Goal: Task Accomplishment & Management: Complete application form

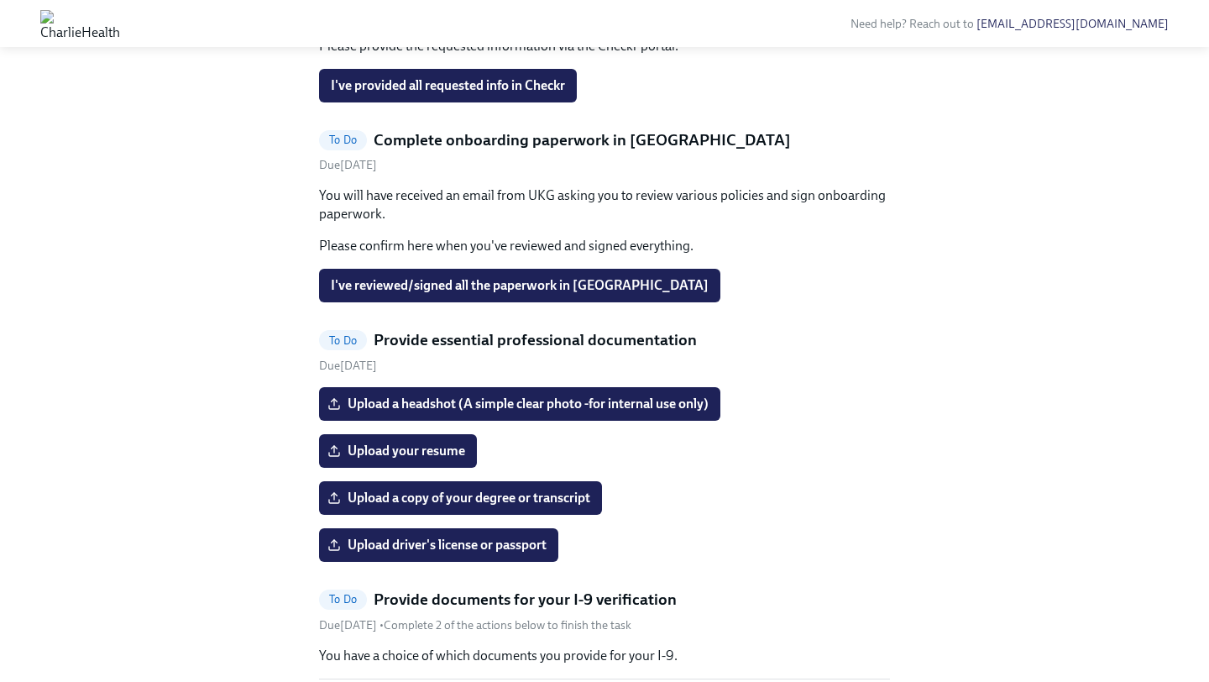
scroll to position [893, 0]
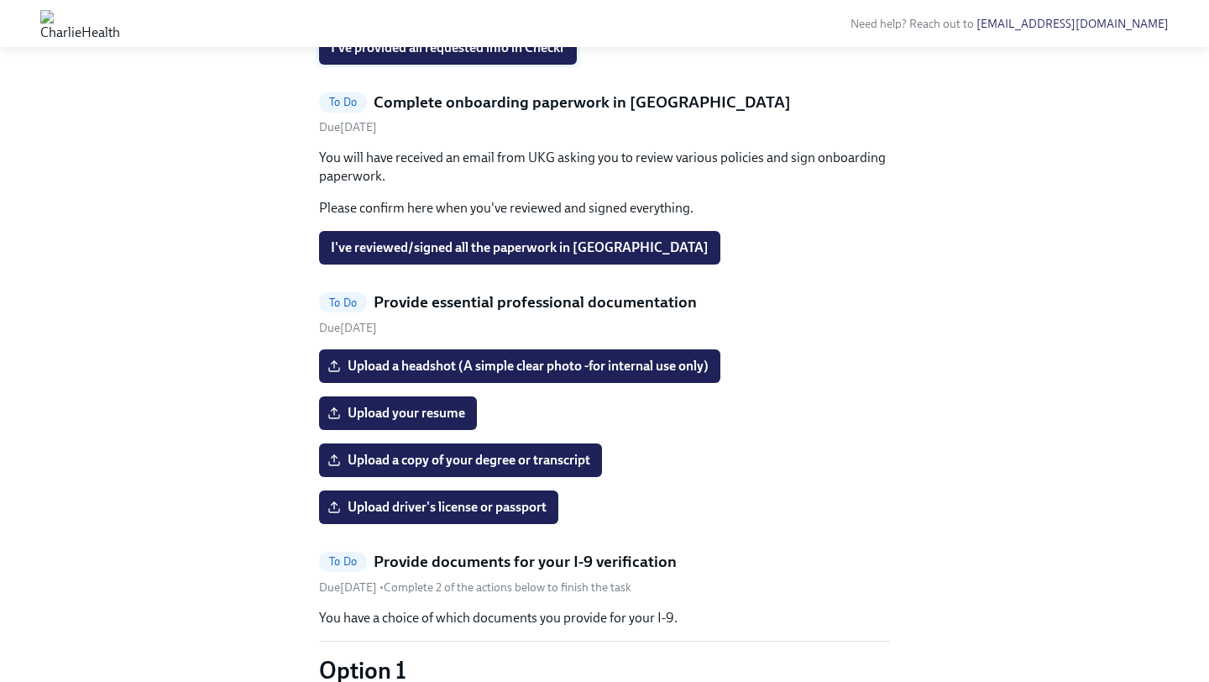
click at [388, 56] on span "I've provided all requested info in Checkr" at bounding box center [448, 47] width 234 height 17
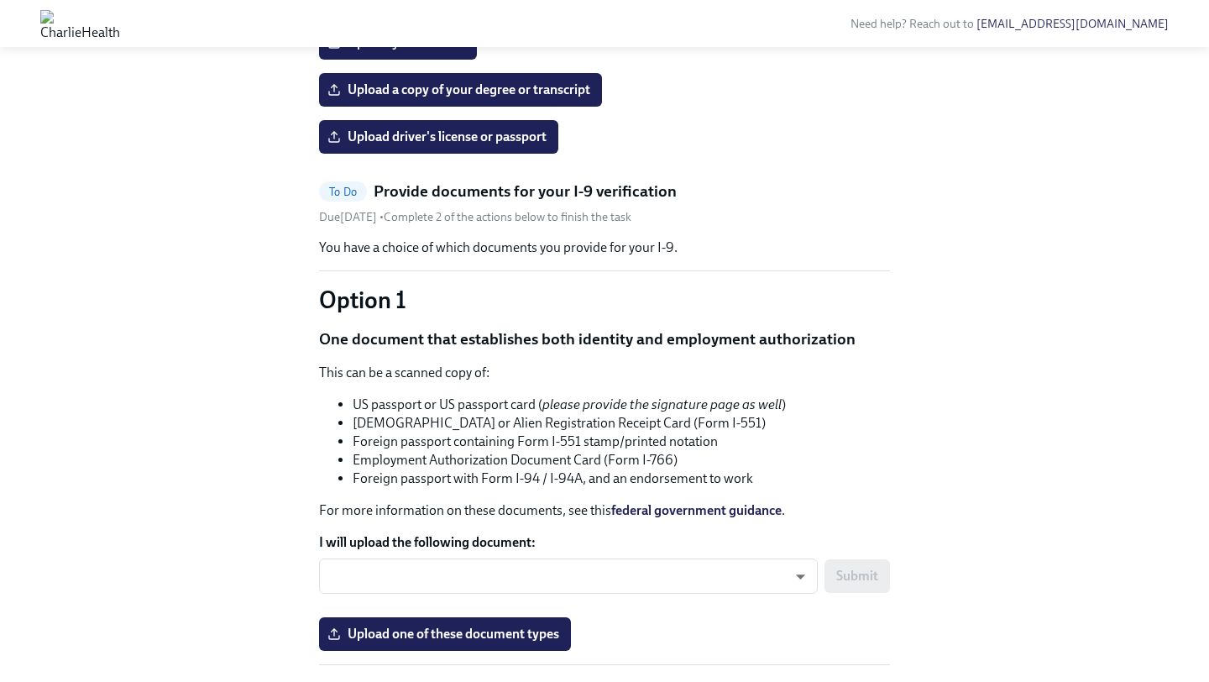
scroll to position [1067, 0]
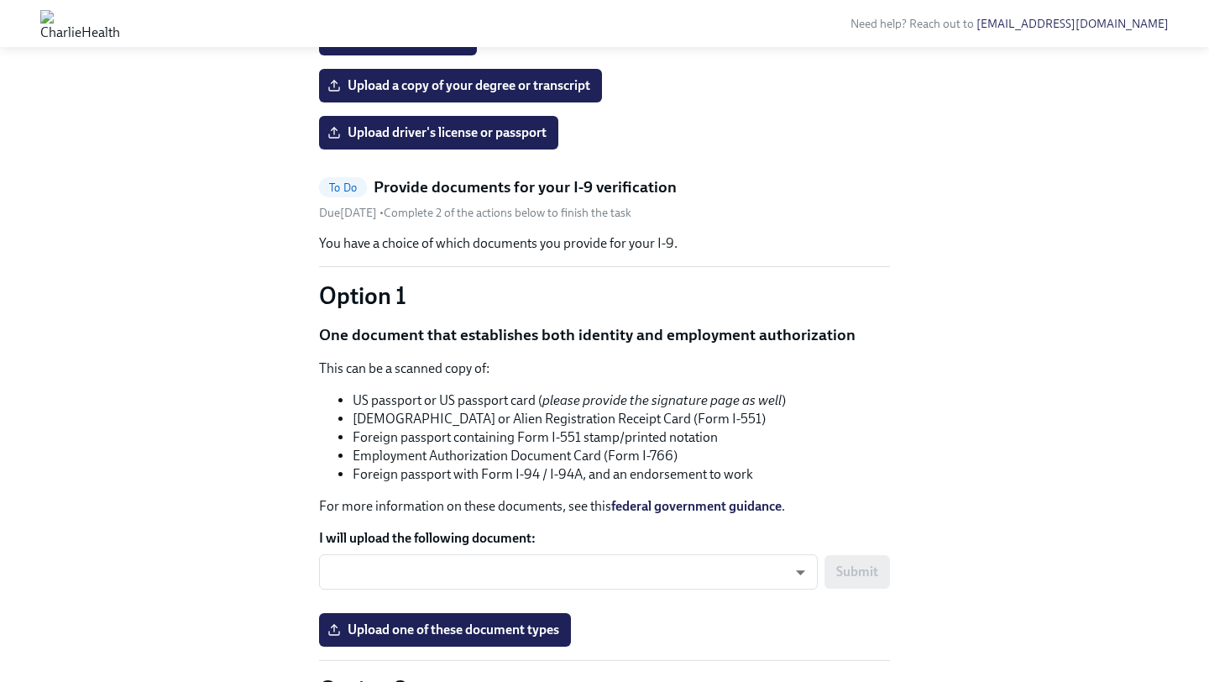
click at [488, 94] on span "Upload a copy of your degree or transcript" at bounding box center [460, 85] width 259 height 17
click at [0, 0] on input "Upload a copy of your degree or transcript" at bounding box center [0, 0] width 0 height 0
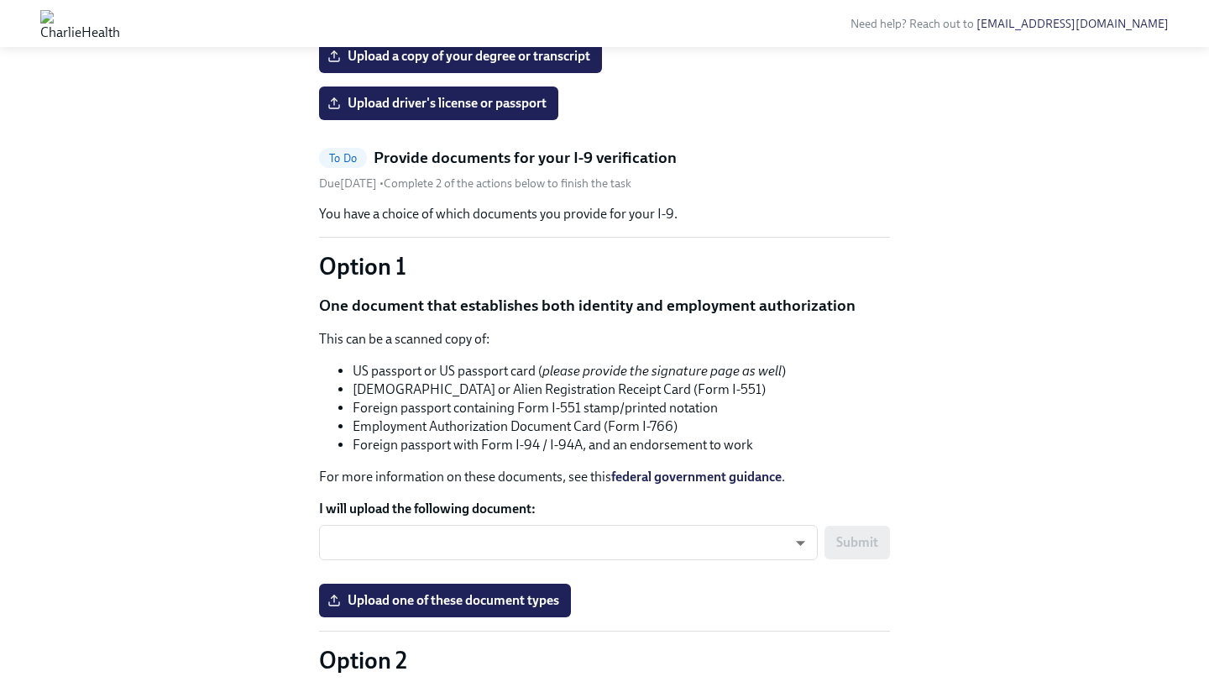
scroll to position [1101, 0]
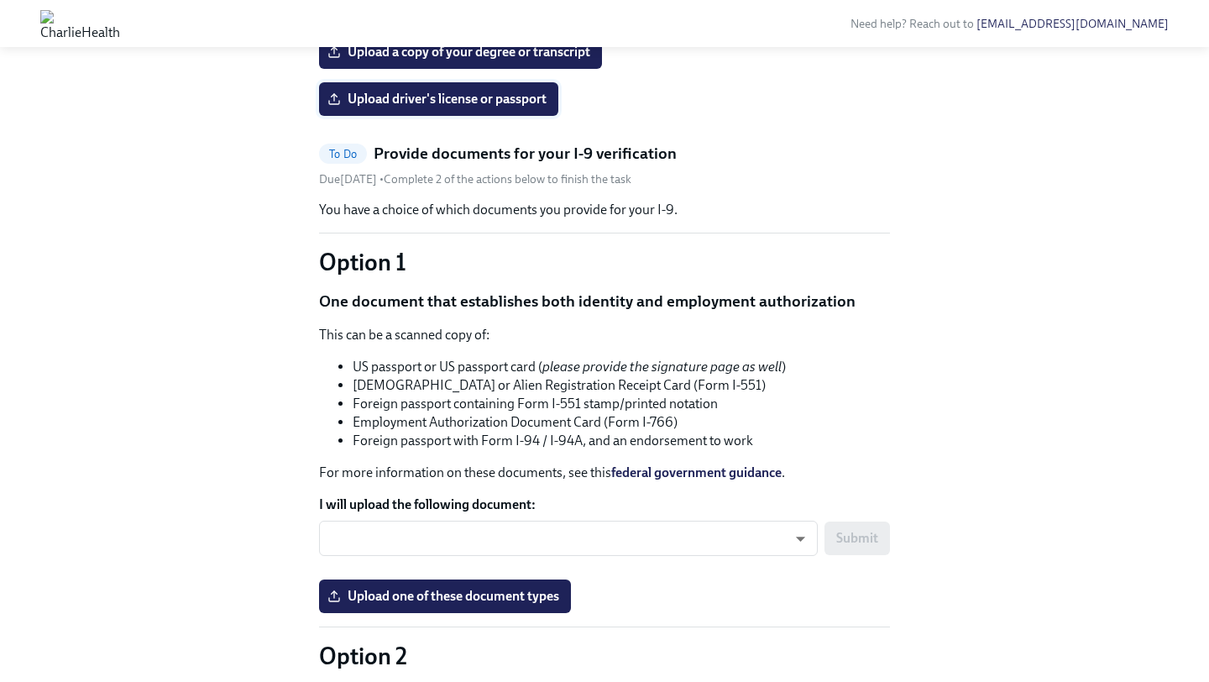
click at [484, 116] on label "Upload driver's license or passport" at bounding box center [438, 99] width 239 height 34
click at [0, 0] on input "Upload driver's license or passport" at bounding box center [0, 0] width 0 height 0
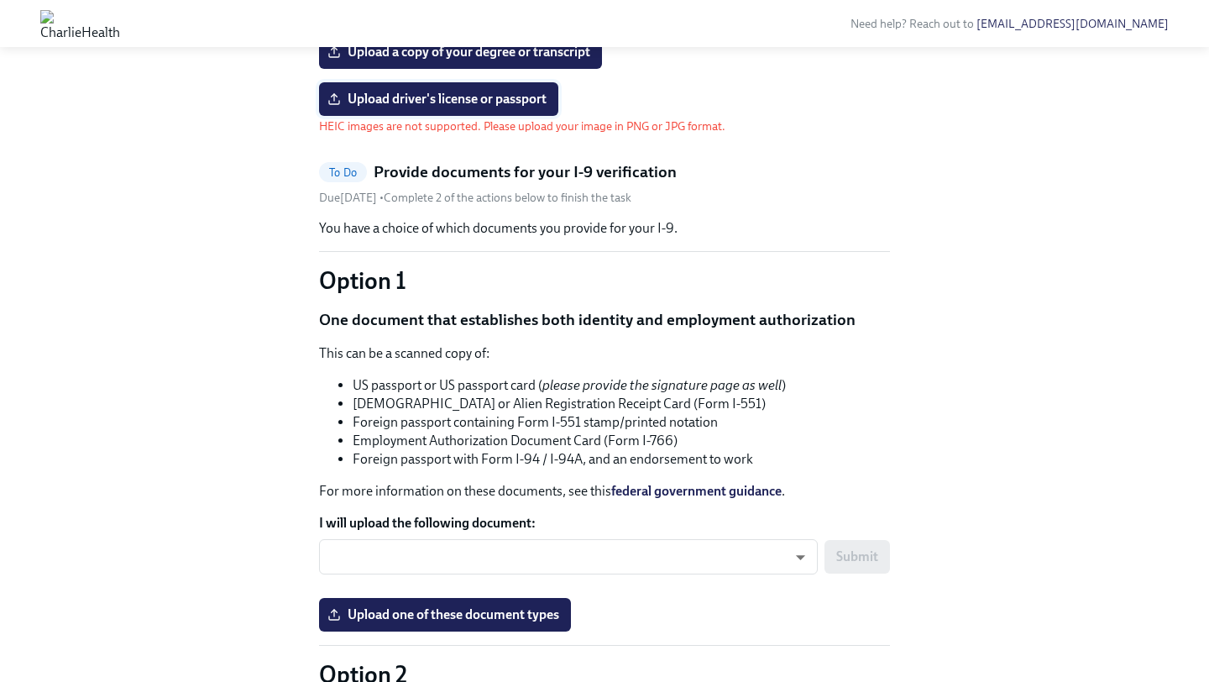
click at [471, 107] on span "Upload driver's license or passport" at bounding box center [439, 99] width 216 height 17
click at [0, 0] on input "Upload driver's license or passport" at bounding box center [0, 0] width 0 height 0
click at [33, 370] on div "Hi [PERSON_NAME]! This is your personal task list for [PERSON_NAME] Health Onbo…" at bounding box center [604, 531] width 1155 height 3088
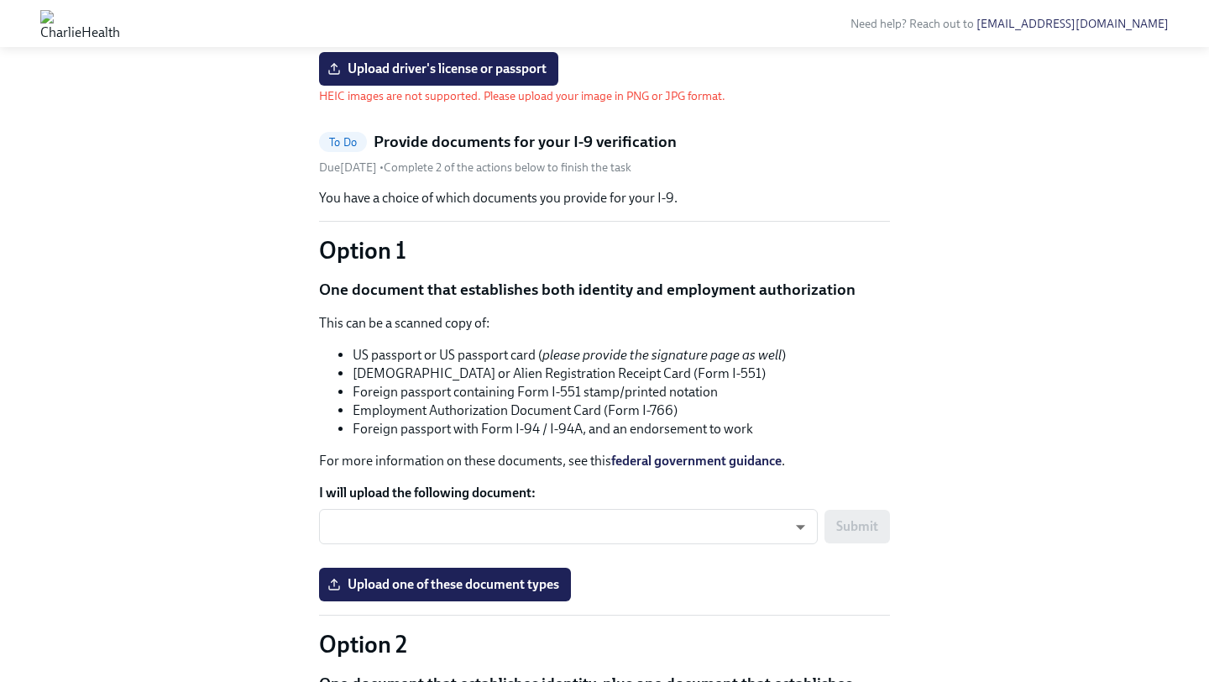
scroll to position [1134, 0]
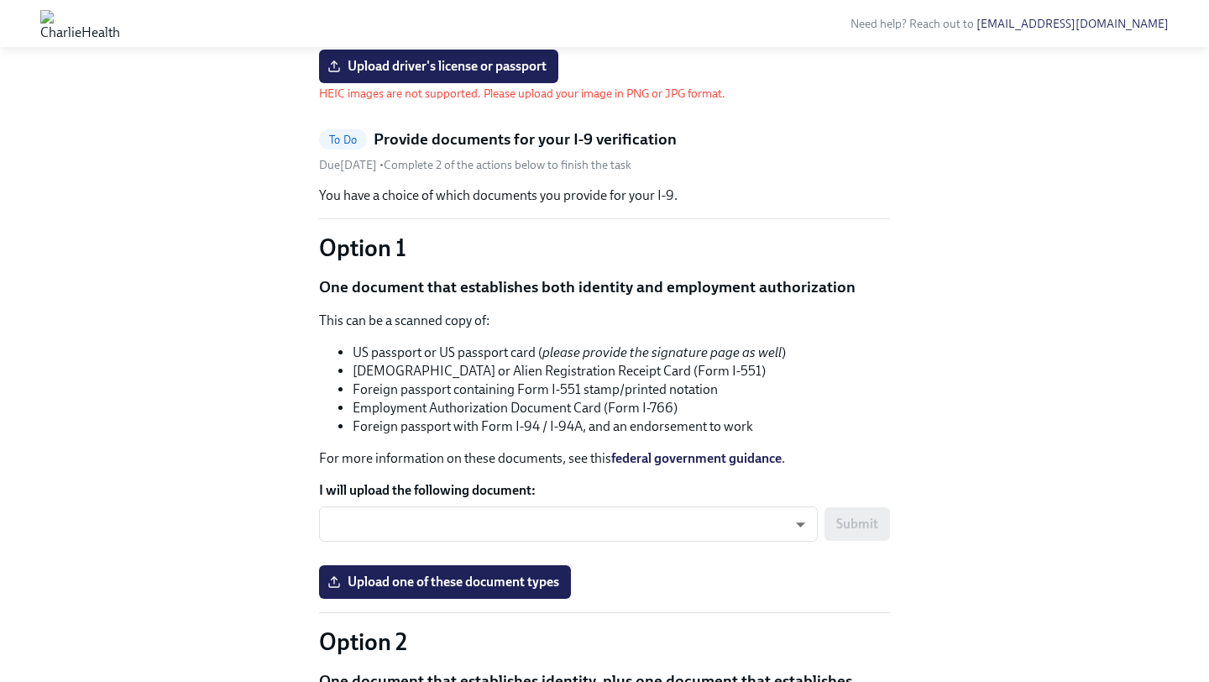
click at [1007, 154] on div "Hi [PERSON_NAME]! This is your personal task list for [PERSON_NAME] Health Onbo…" at bounding box center [604, 498] width 1155 height 3088
click at [445, 75] on span "Upload driver's license or passport" at bounding box center [439, 66] width 216 height 17
click at [0, 0] on input "Upload driver's license or passport" at bounding box center [0, 0] width 0 height 0
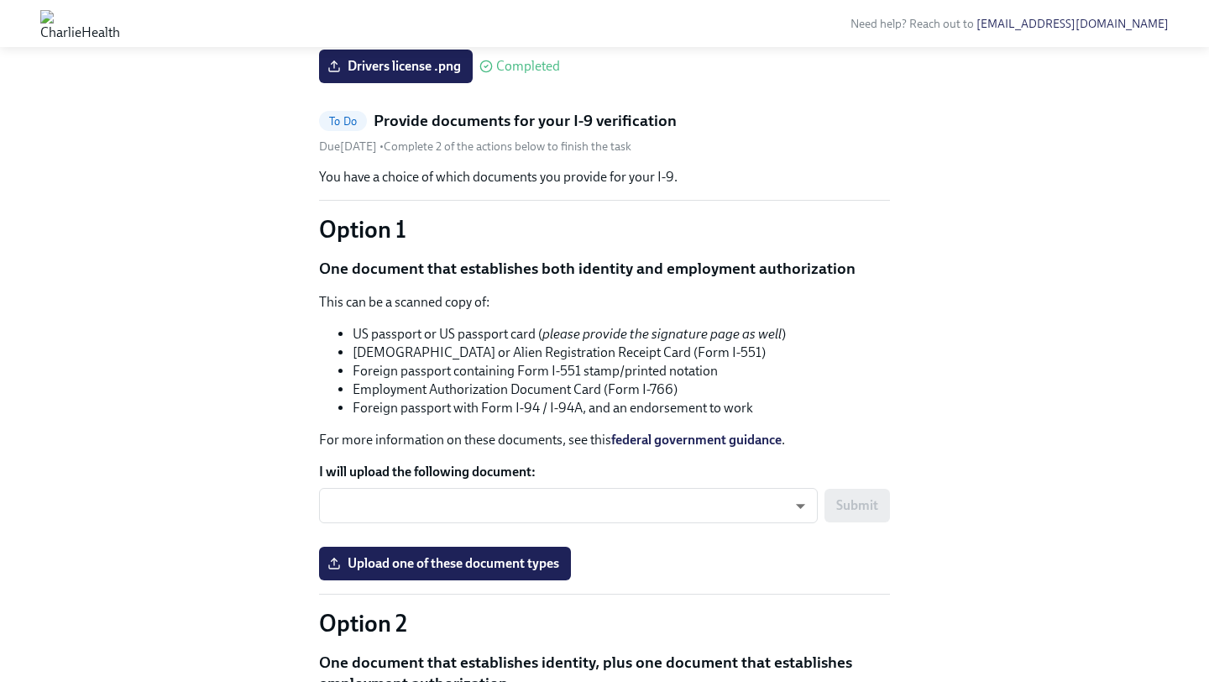
click at [471, 36] on label "Upload a copy of your degree or transcript" at bounding box center [460, 20] width 283 height 34
click at [0, 0] on input "Upload a copy of your degree or transcript" at bounding box center [0, 0] width 0 height 0
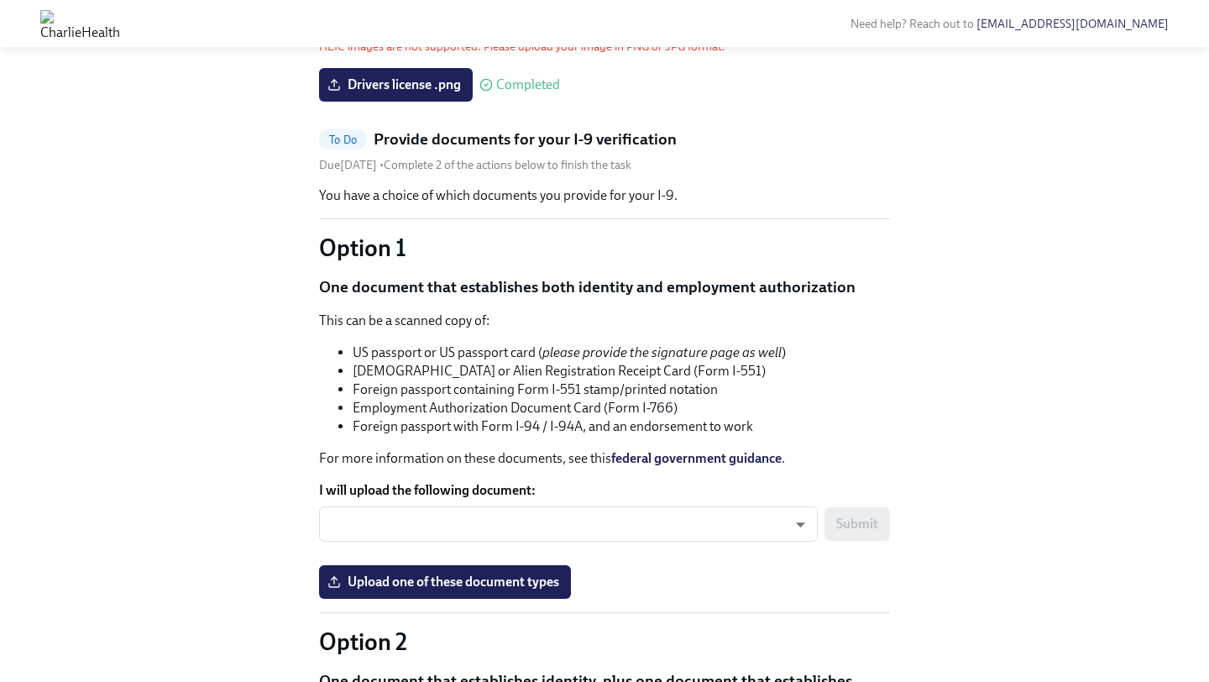
click at [436, 28] on span "Upload a copy of your degree or transcript" at bounding box center [460, 19] width 259 height 17
click at [0, 0] on input "Upload a copy of your degree or transcript" at bounding box center [0, 0] width 0 height 0
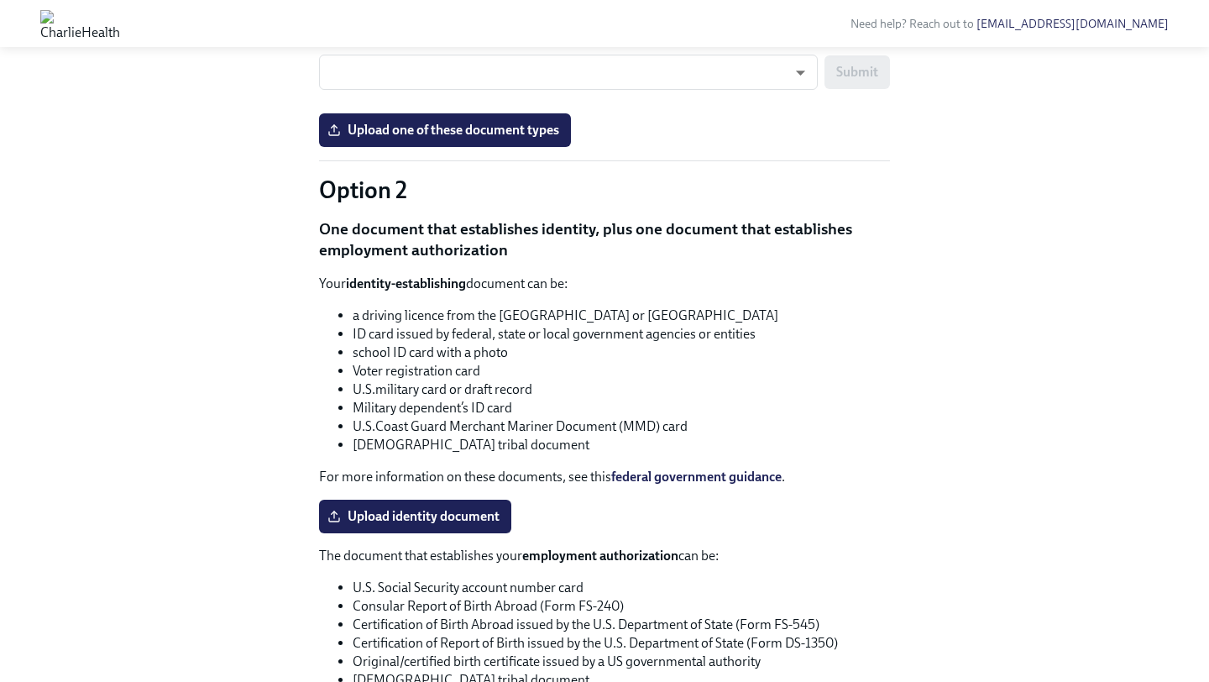
scroll to position [1564, 0]
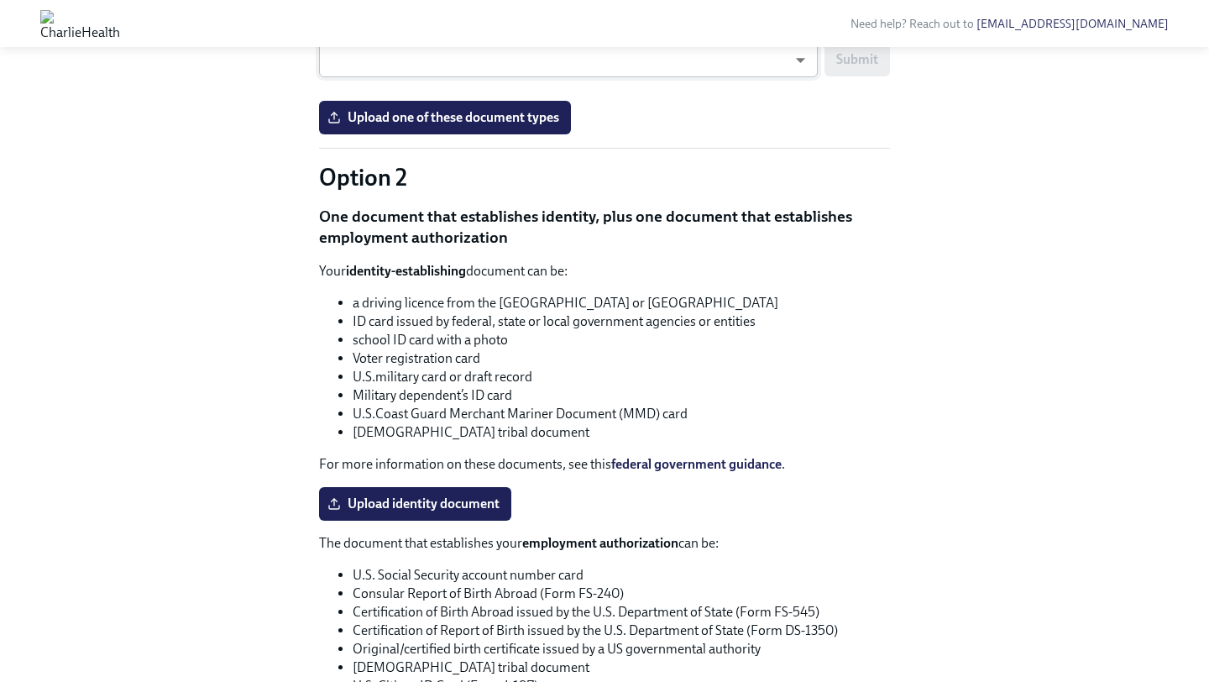
click at [425, 315] on body "Need help? Reach out to [EMAIL_ADDRESS][DOMAIN_NAME] Hi [PERSON_NAME]! This is …" at bounding box center [604, 27] width 1209 height 3182
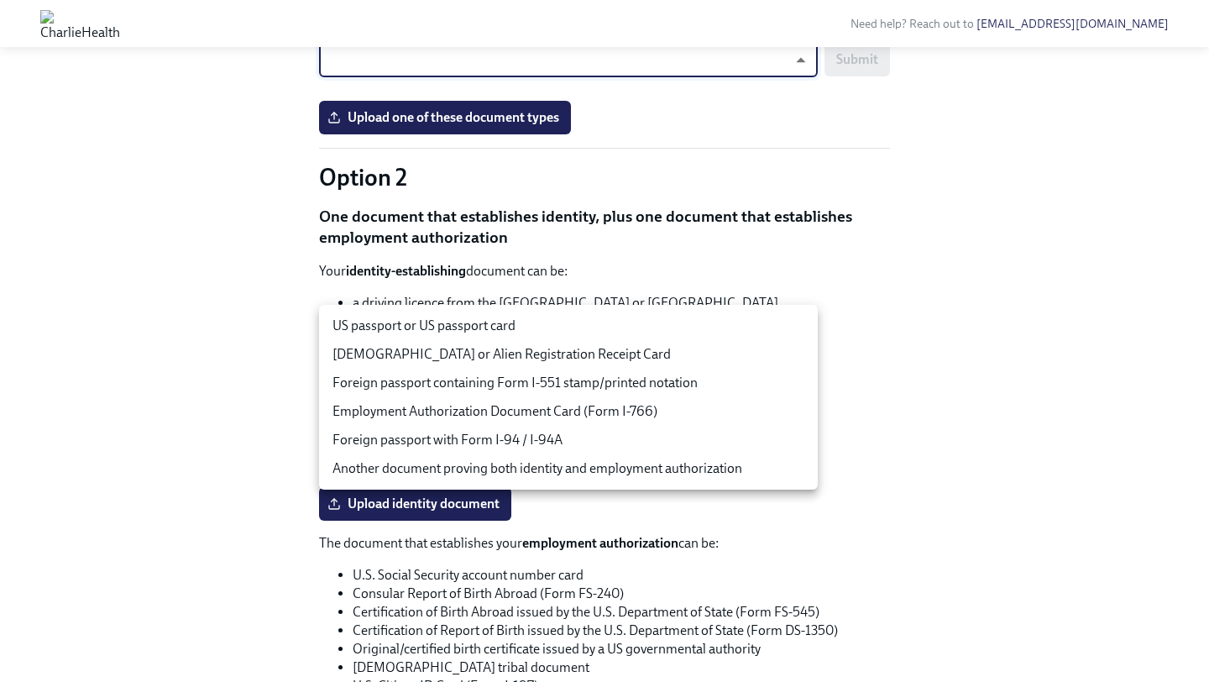
scroll to position [1579, 0]
click at [194, 430] on div at bounding box center [604, 341] width 1209 height 682
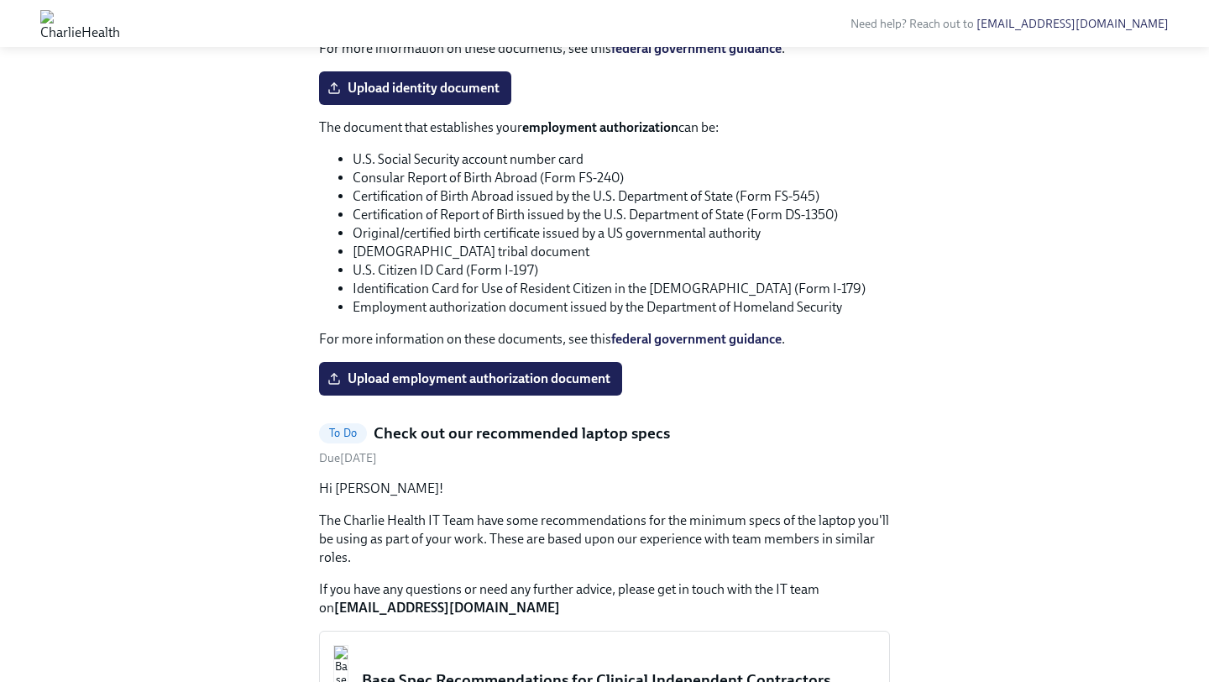
scroll to position [1991, 0]
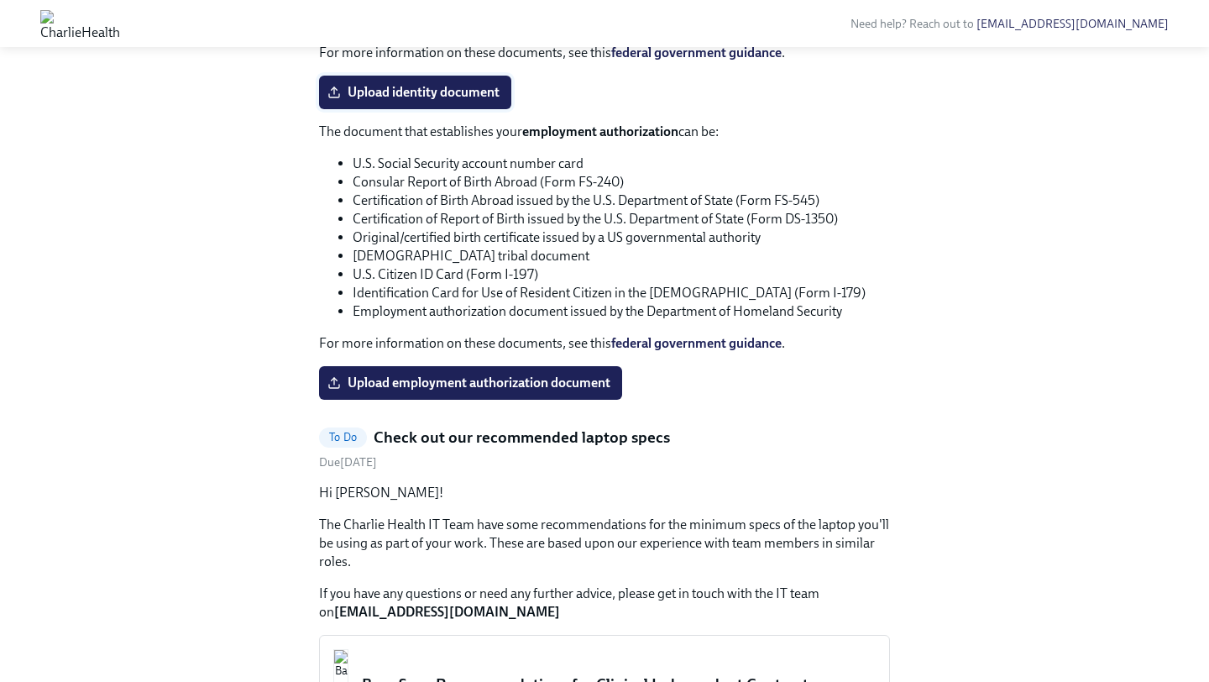
click at [463, 109] on label "Upload identity document" at bounding box center [415, 93] width 192 height 34
click at [0, 0] on input "Upload identity document" at bounding box center [0, 0] width 0 height 0
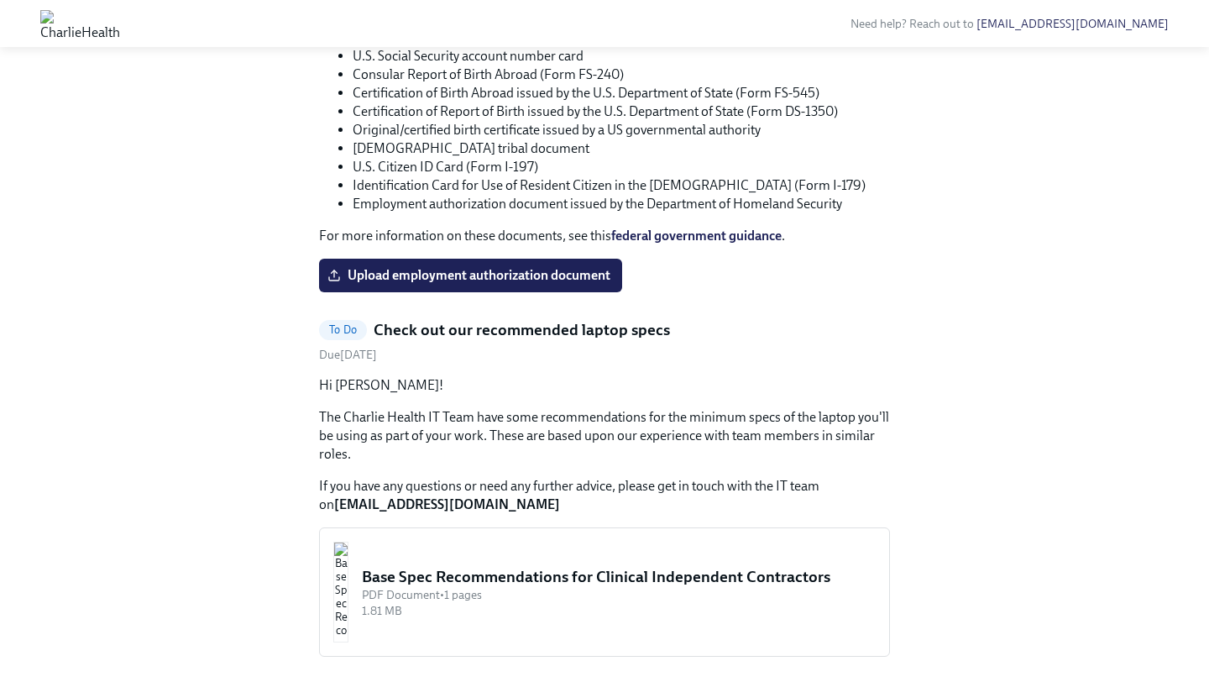
scroll to position [2111, 0]
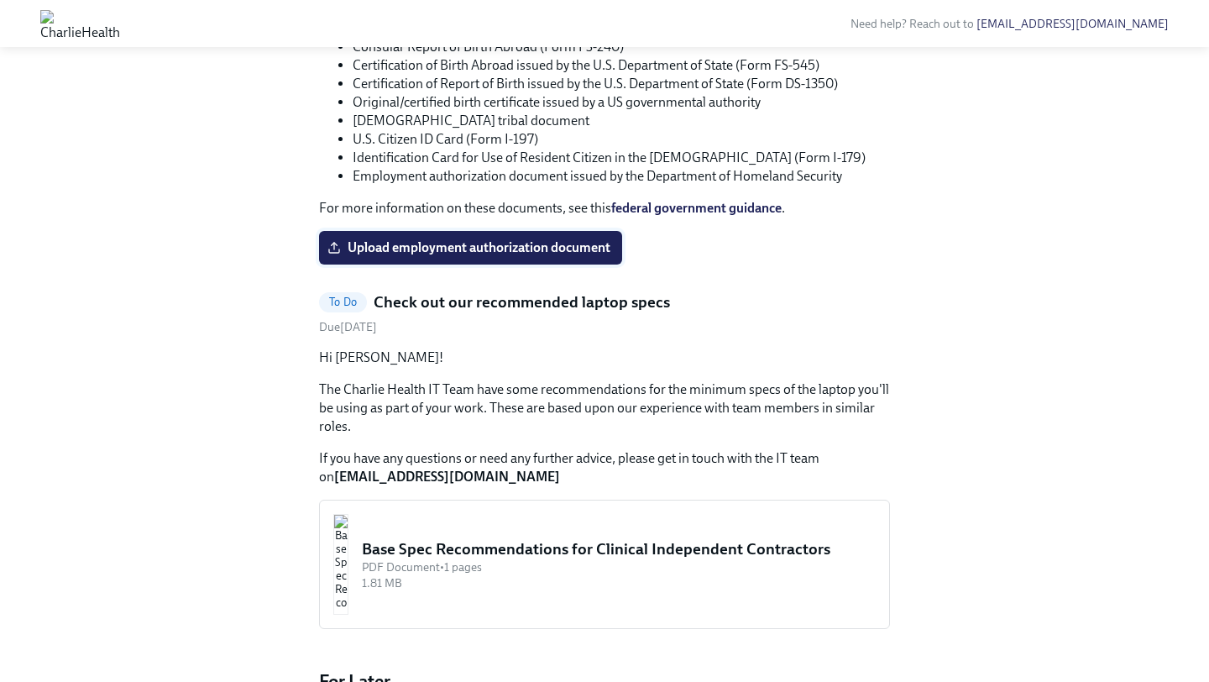
click at [517, 256] on span "Upload employment authorization document" at bounding box center [471, 247] width 280 height 17
click at [0, 0] on input "Upload employment authorization document" at bounding box center [0, 0] width 0 height 0
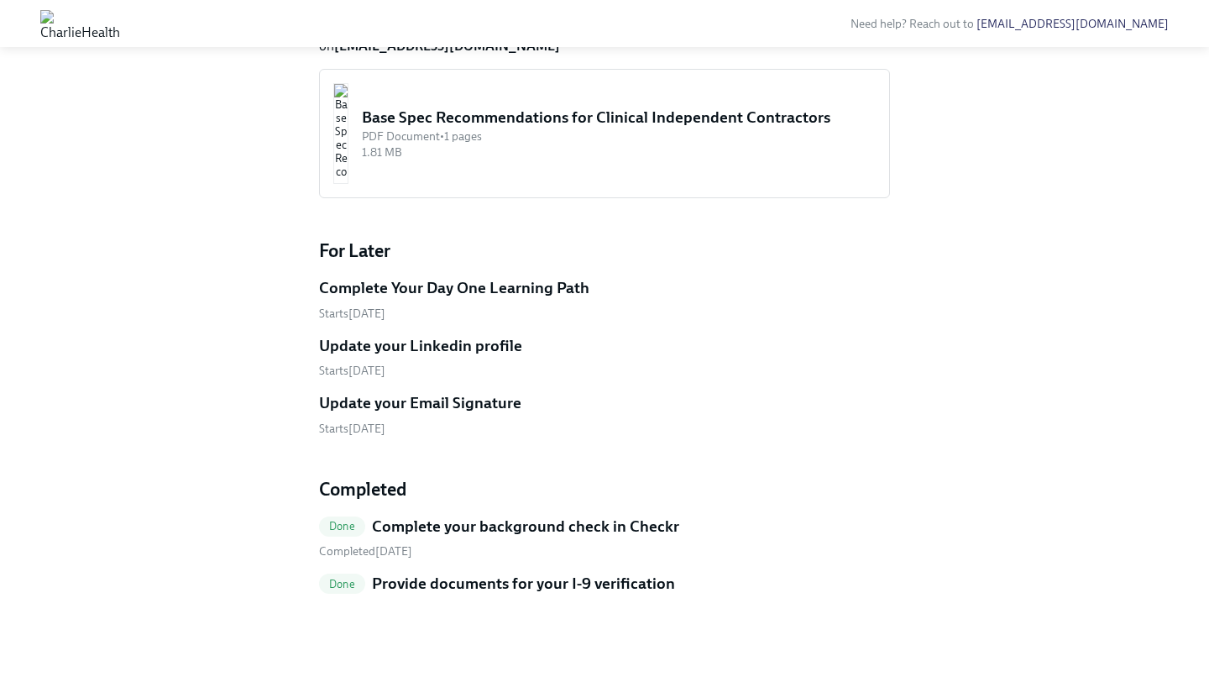
scroll to position [1524, 0]
click at [571, 128] on div "Base Spec Recommendations for Clinical Independent Contractors" at bounding box center [619, 118] width 514 height 22
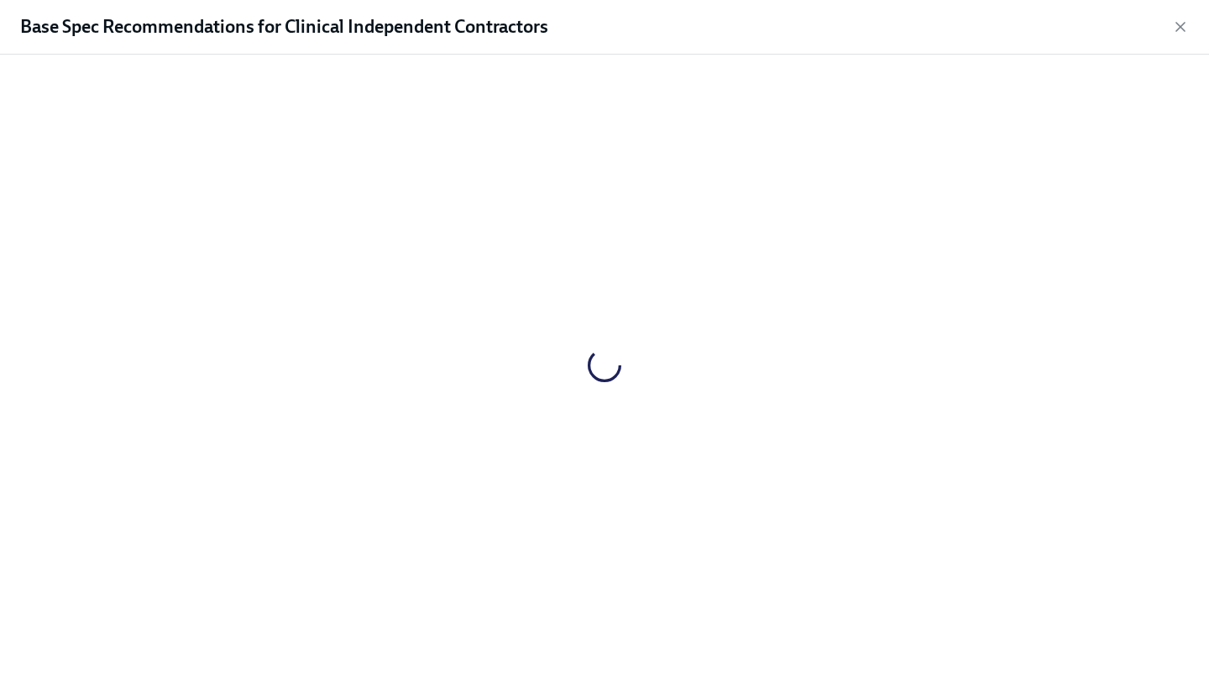
click at [571, 238] on div at bounding box center [604, 365] width 1155 height 594
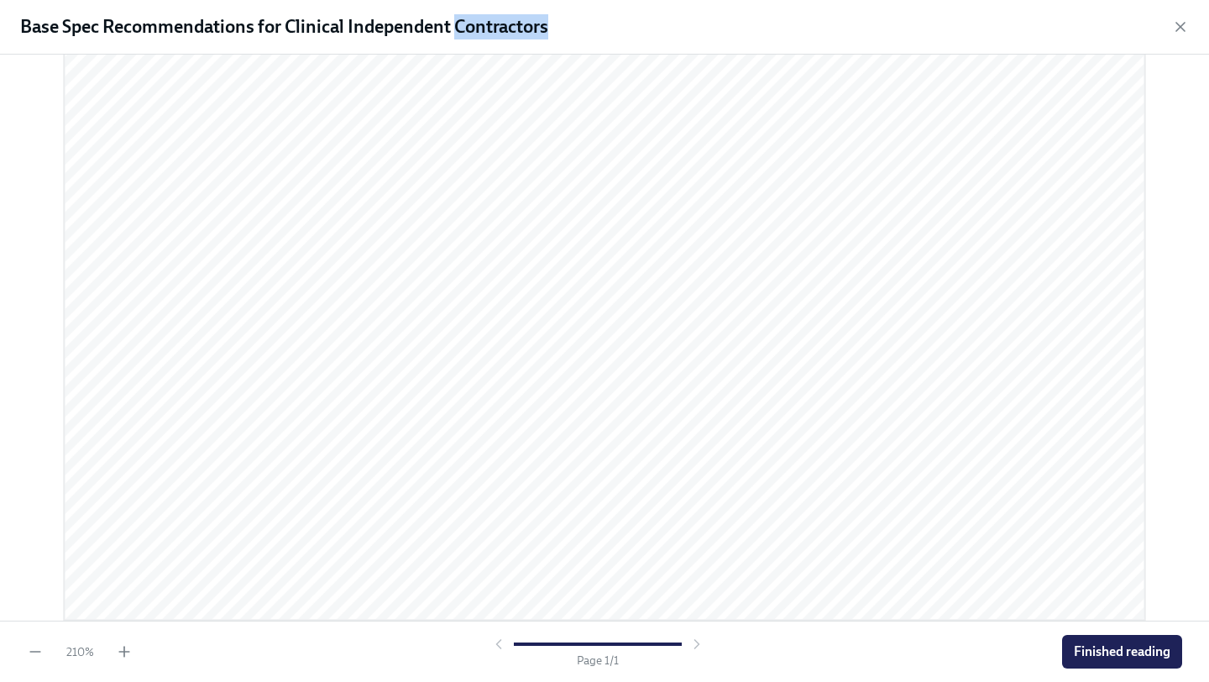
scroll to position [0, 0]
click at [1007, 31] on icon "button" at bounding box center [1180, 26] width 17 height 17
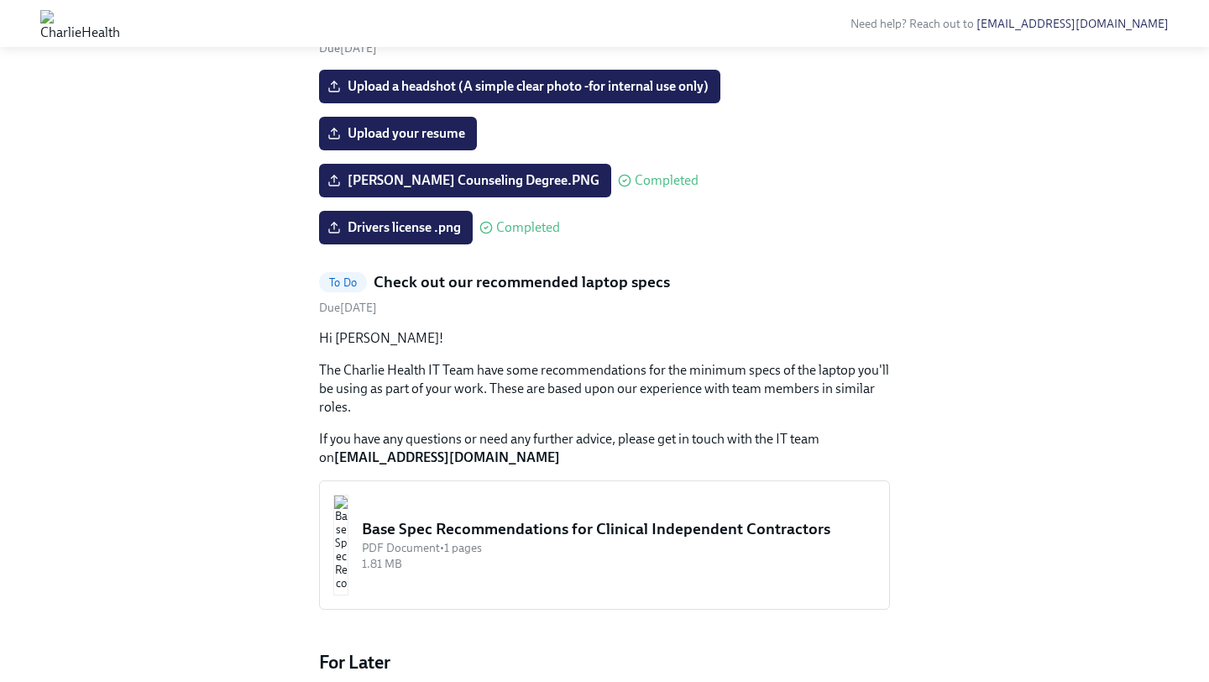
scroll to position [987, 0]
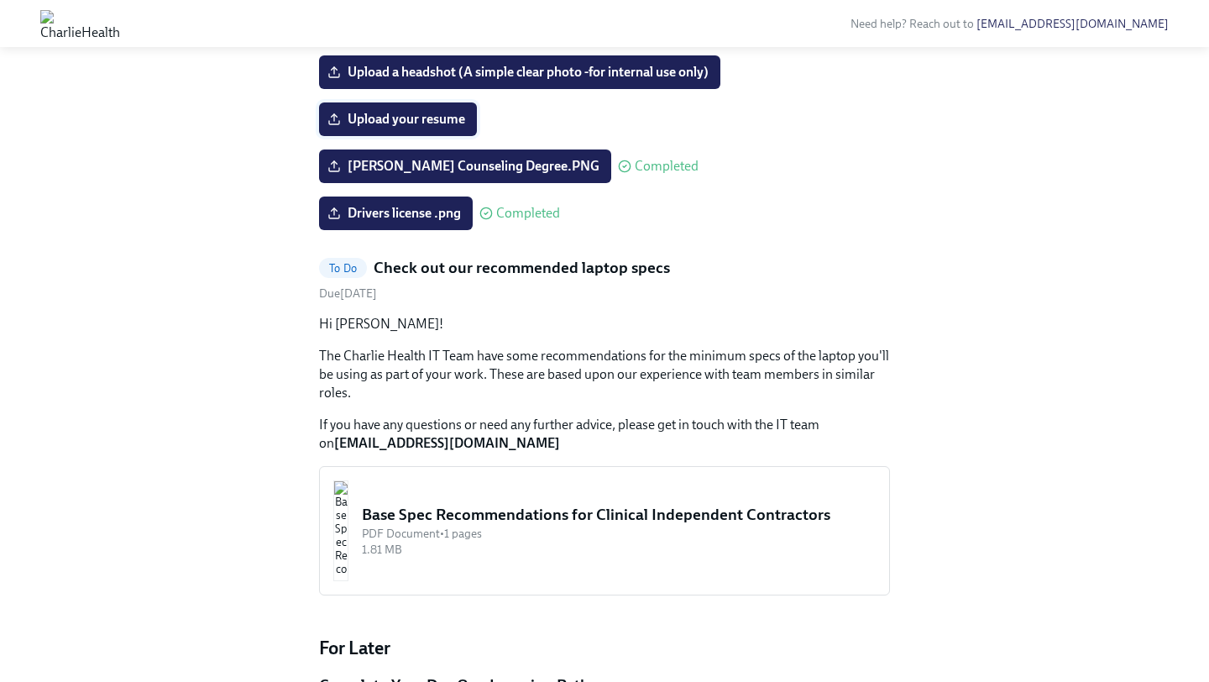
click at [428, 128] on span "Upload your resume" at bounding box center [398, 119] width 134 height 17
click at [0, 0] on input "Upload your resume" at bounding box center [0, 0] width 0 height 0
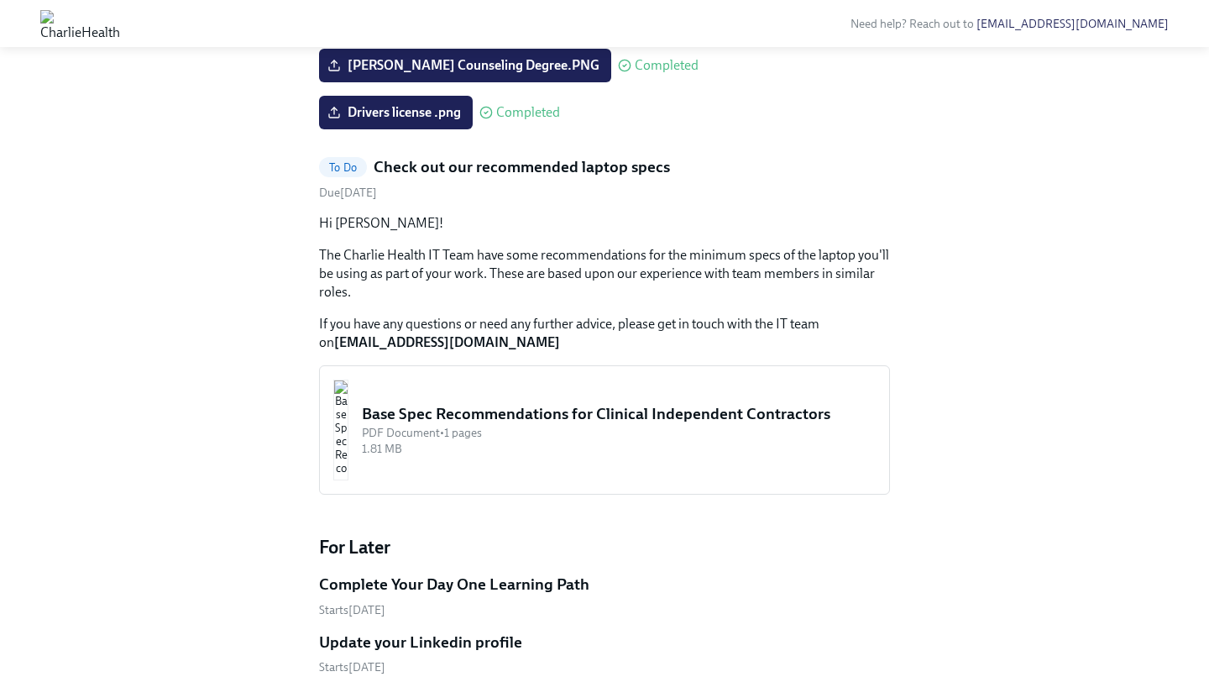
scroll to position [1102, 0]
